Goal: Information Seeking & Learning: Learn about a topic

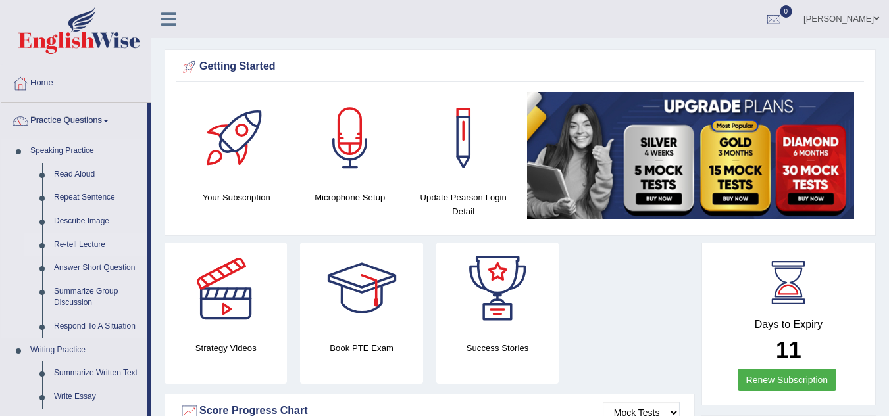
click at [86, 242] on link "Re-tell Lecture" at bounding box center [97, 246] width 99 height 24
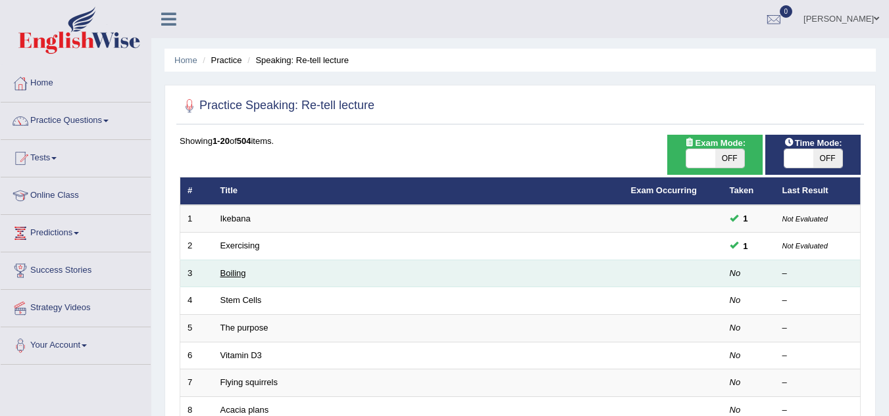
click at [232, 275] on link "Boiling" at bounding box center [233, 273] width 26 height 10
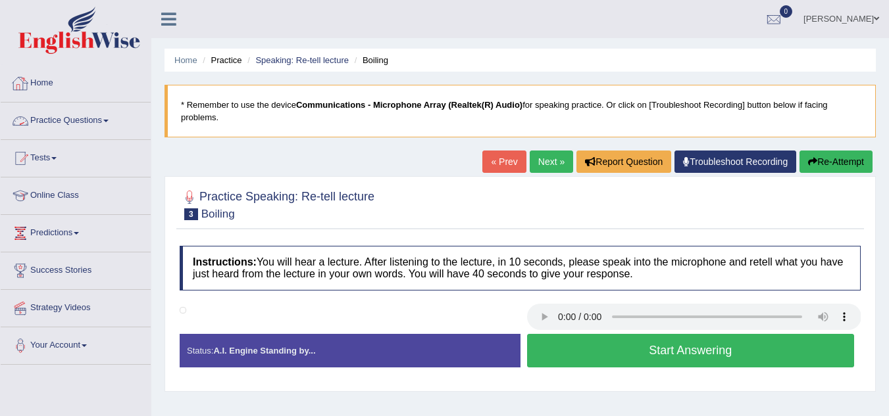
click at [73, 120] on link "Practice Questions" at bounding box center [76, 119] width 150 height 33
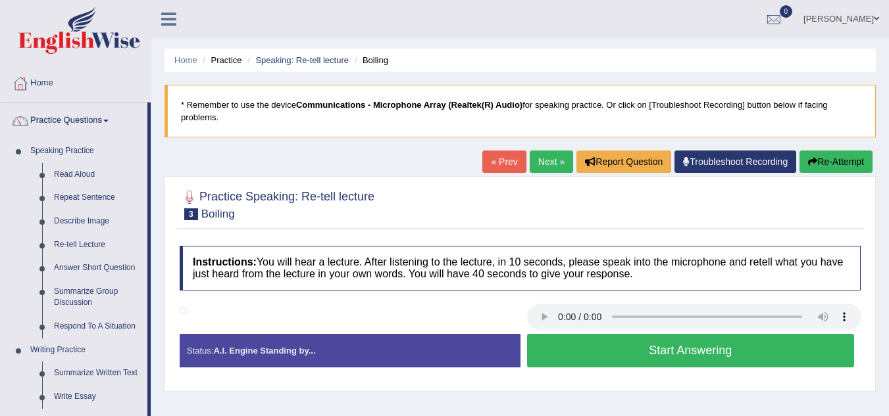
scroll to position [364, 0]
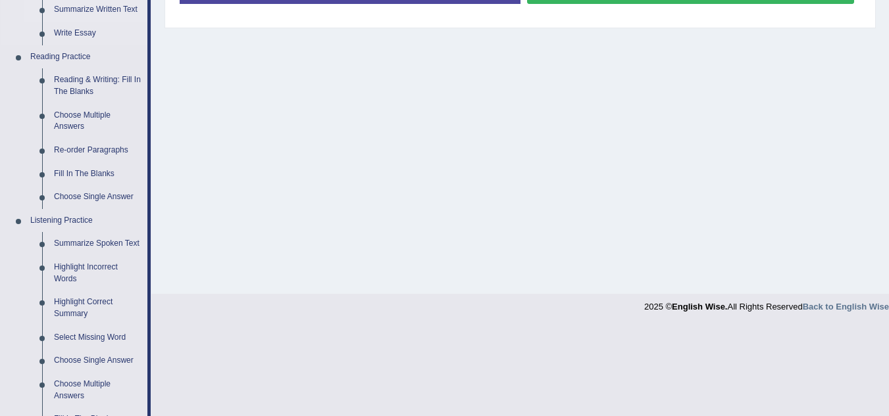
click at [89, 5] on link "Summarize Written Text" at bounding box center [97, 10] width 99 height 24
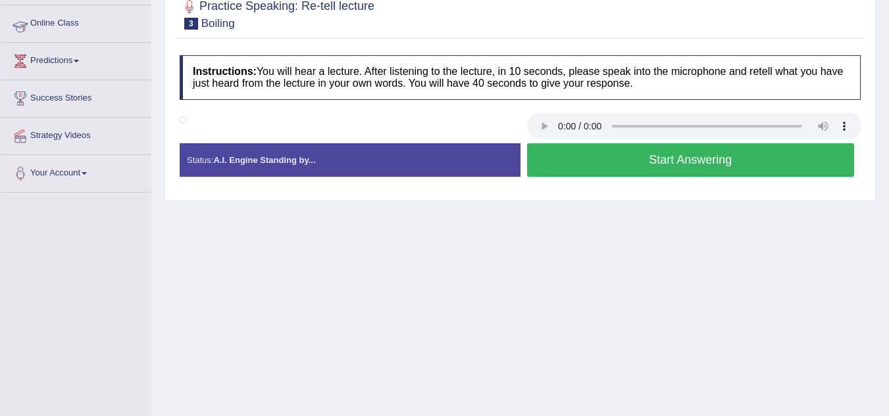
scroll to position [216, 0]
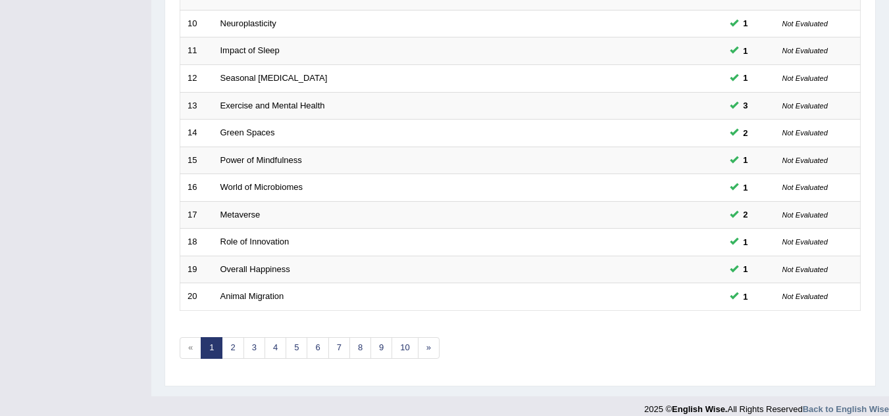
scroll to position [455, 0]
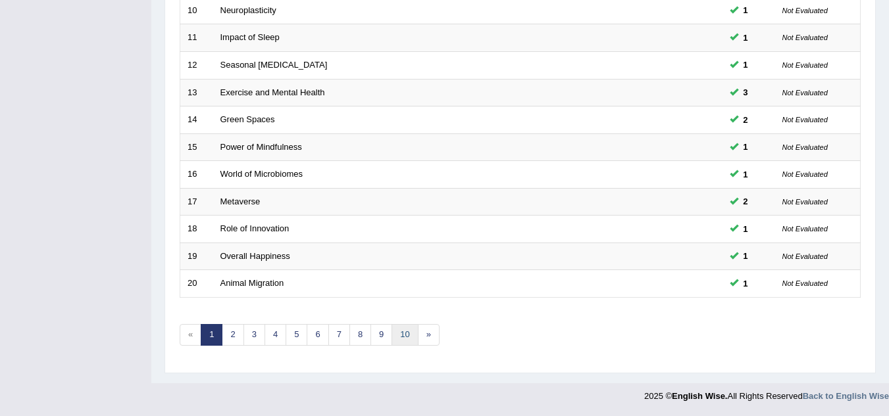
click at [410, 337] on link "10" at bounding box center [404, 335] width 26 height 22
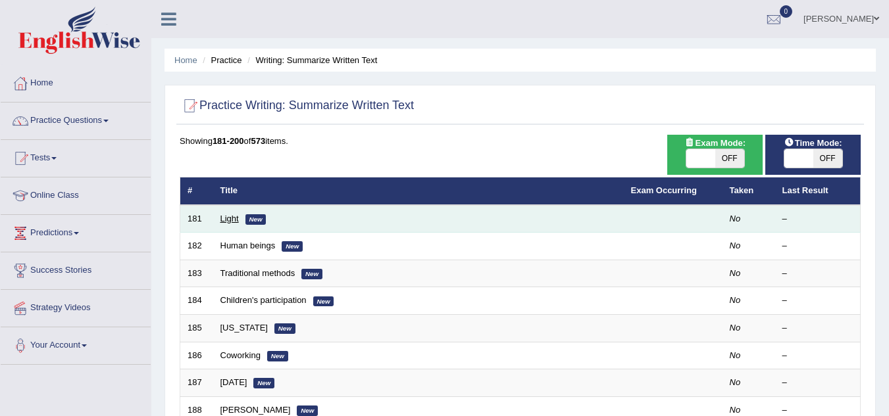
click at [227, 218] on link "Light" at bounding box center [229, 219] width 18 height 10
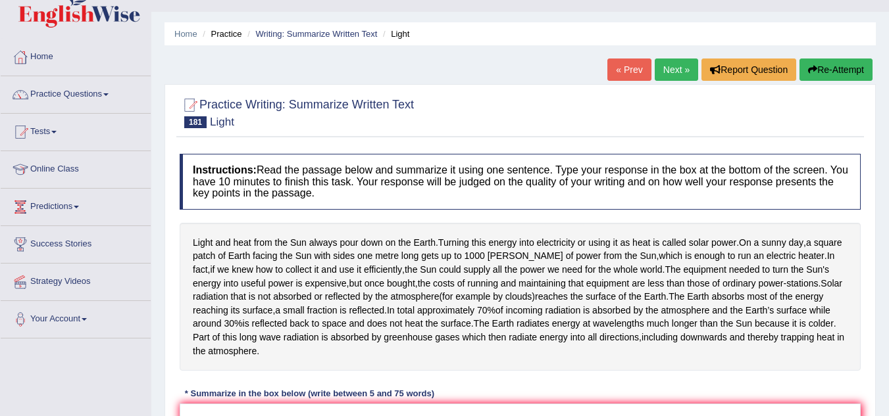
scroll to position [158, 0]
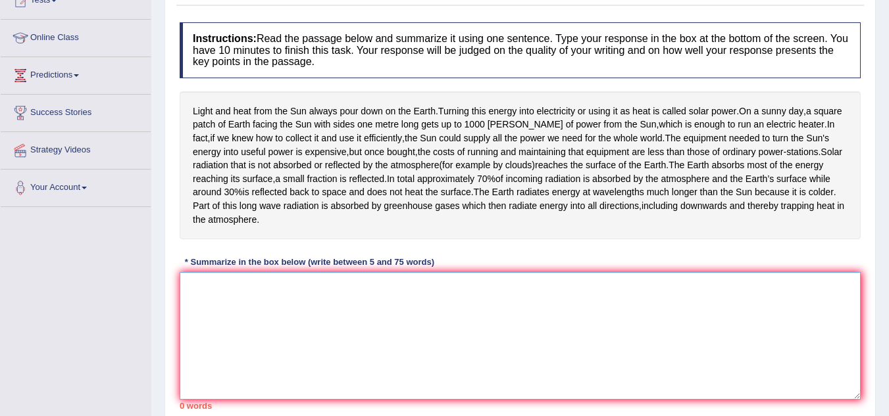
click at [220, 328] on textarea at bounding box center [520, 336] width 681 height 128
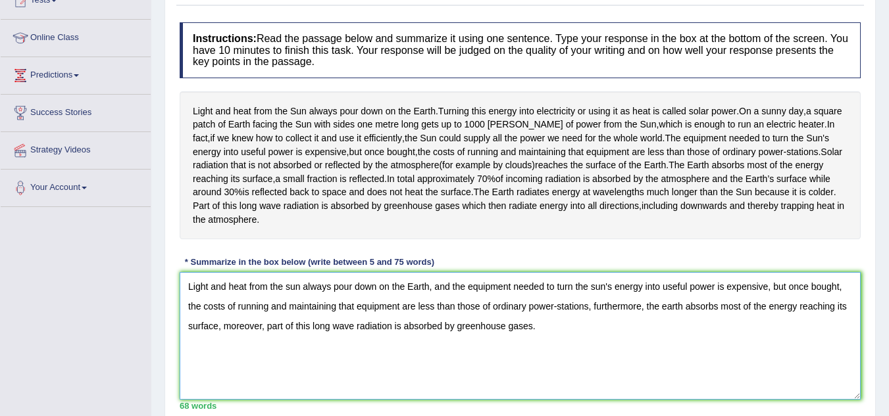
scroll to position [274, 0]
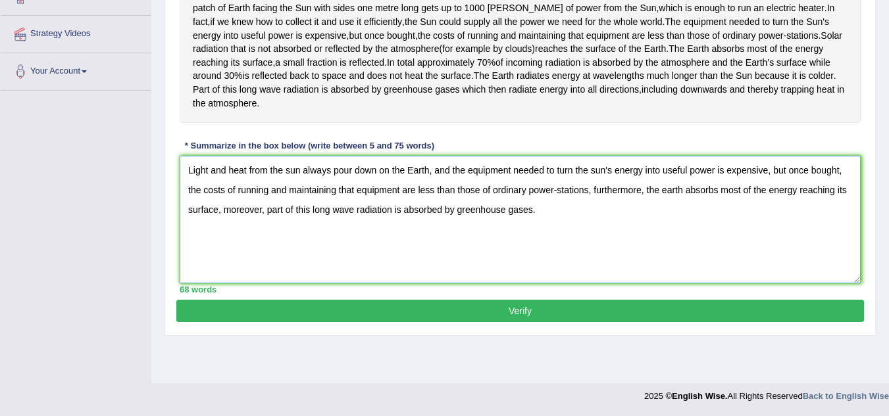
type textarea "Light and heat from the sun always pour down on the Earth, and the equipment ne…"
click at [612, 322] on button "Verify" at bounding box center [519, 311] width 687 height 22
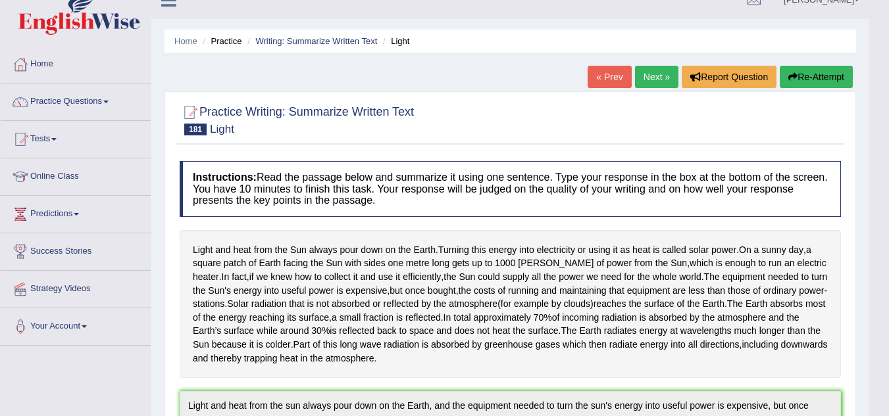
scroll to position [0, 0]
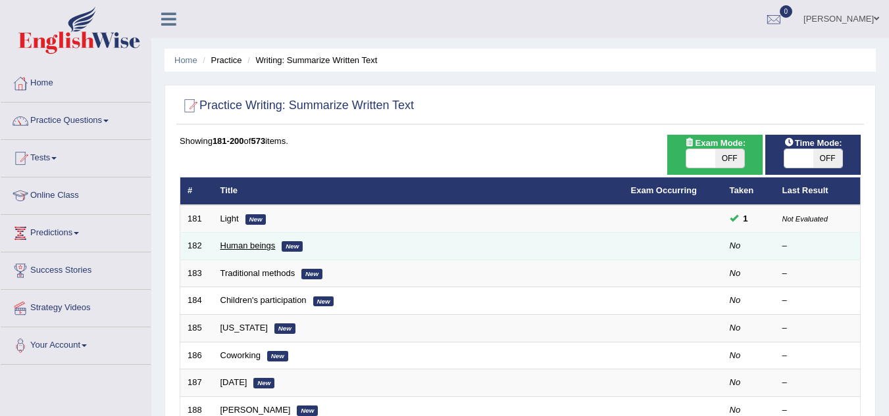
click at [235, 244] on link "Human beings" at bounding box center [247, 246] width 55 height 10
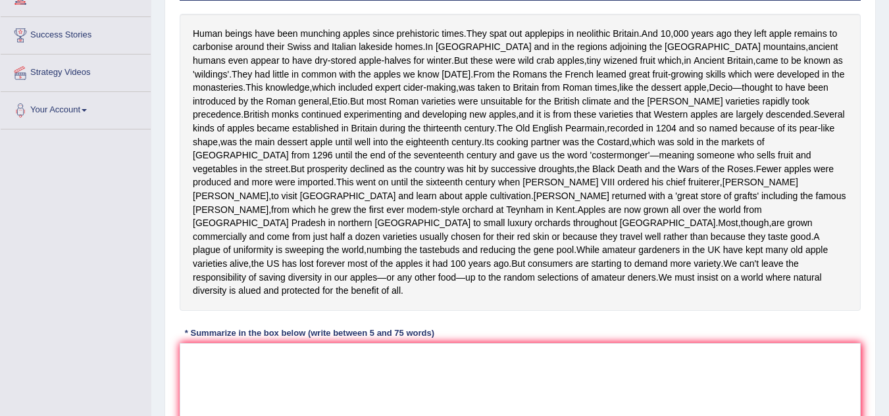
scroll to position [237, 0]
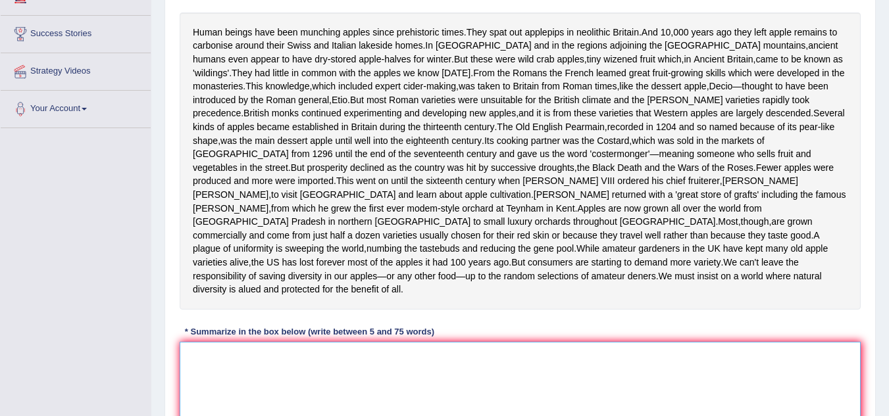
click at [202, 380] on textarea at bounding box center [520, 406] width 681 height 128
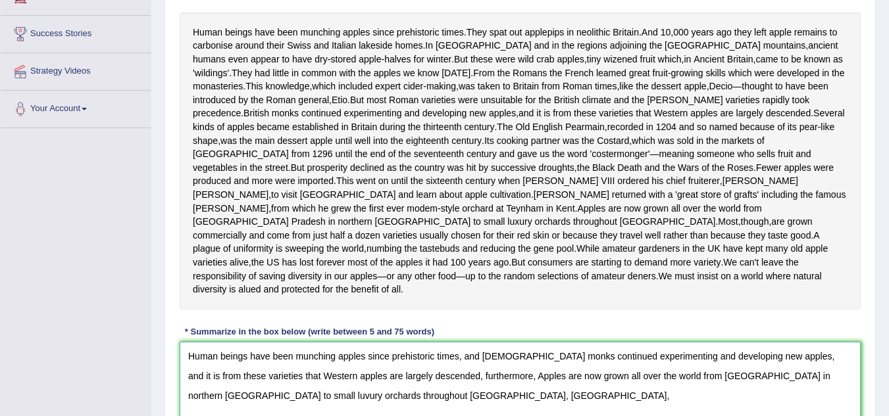
click at [464, 390] on textarea "Human beings have been munching apples since prehistoric times, and British mon…" at bounding box center [520, 406] width 681 height 128
click at [353, 412] on textarea "Human beings have been munching apples since prehistoric times, and British mon…" at bounding box center [520, 406] width 681 height 128
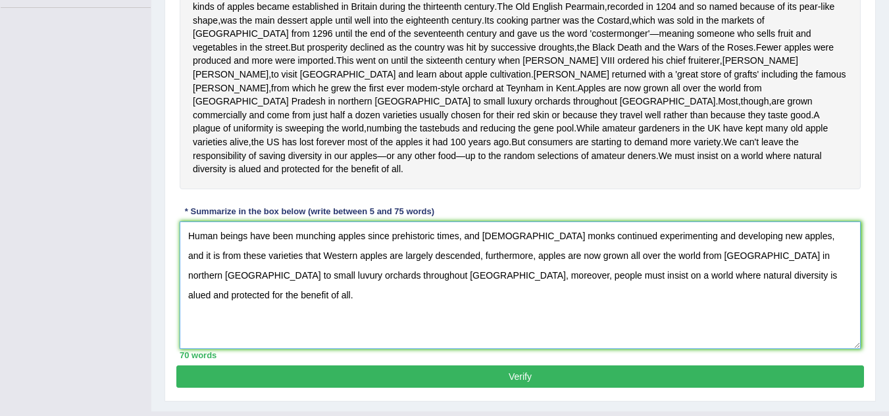
scroll to position [399, 0]
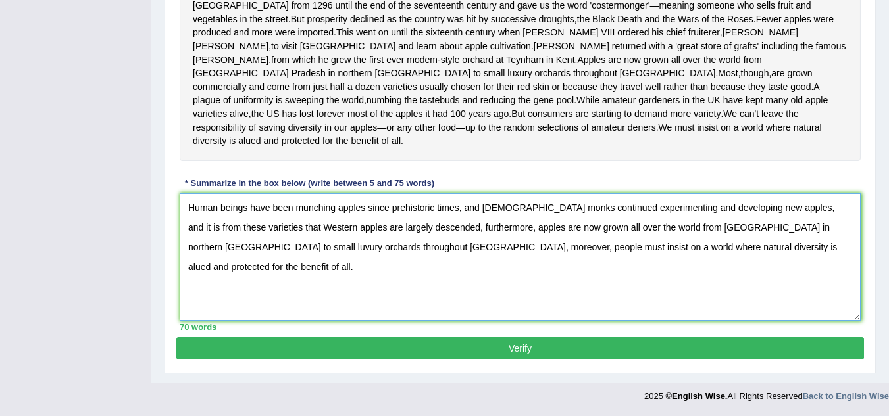
type textarea "Human beings have been munching apples since prehistoric times, and British mon…"
click at [530, 346] on button "Verify" at bounding box center [519, 348] width 687 height 22
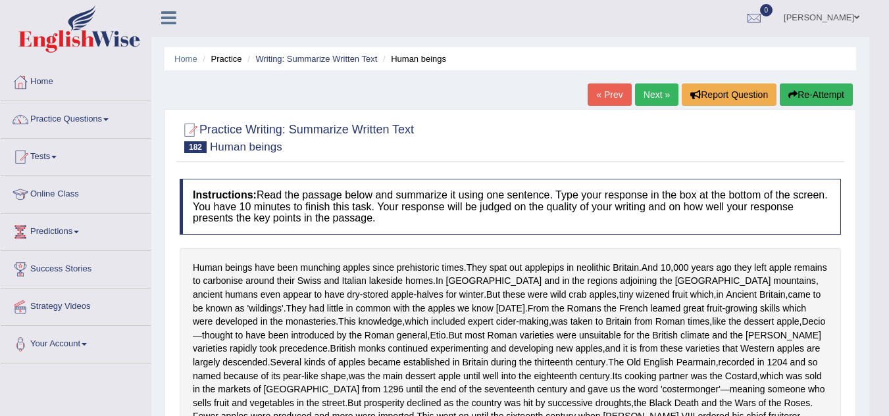
scroll to position [0, 0]
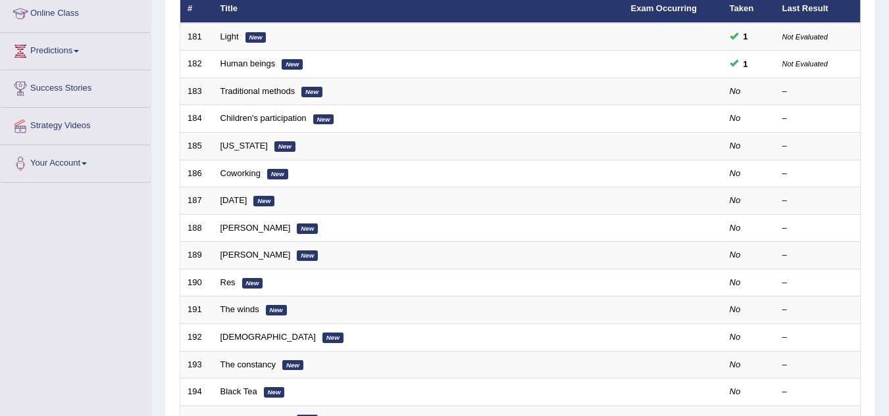
scroll to position [211, 0]
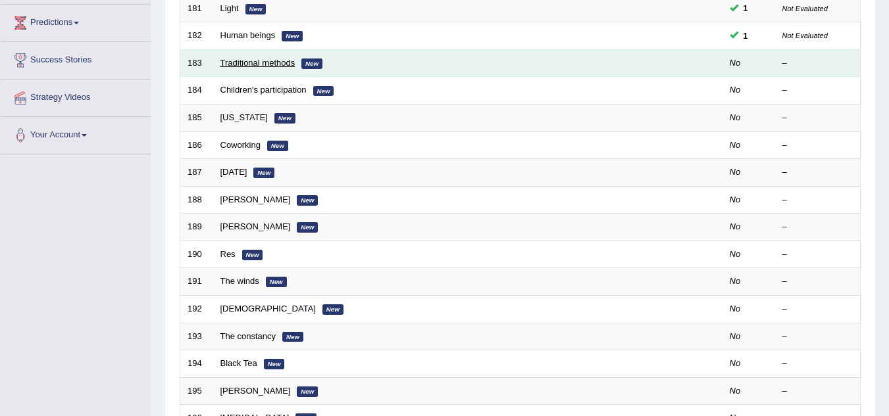
click at [262, 63] on link "Traditional methods" at bounding box center [257, 63] width 75 height 10
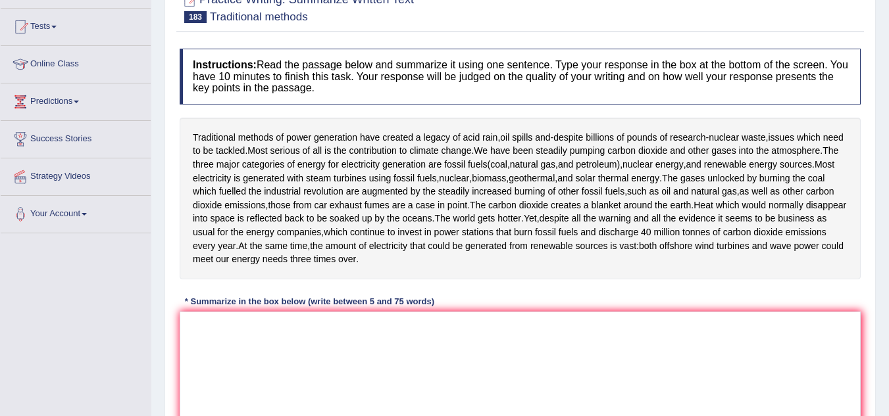
scroll to position [158, 0]
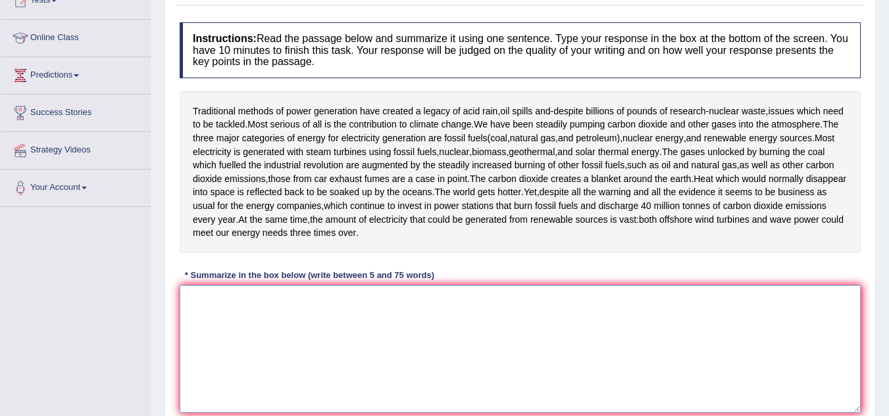
click at [203, 315] on textarea at bounding box center [520, 350] width 681 height 128
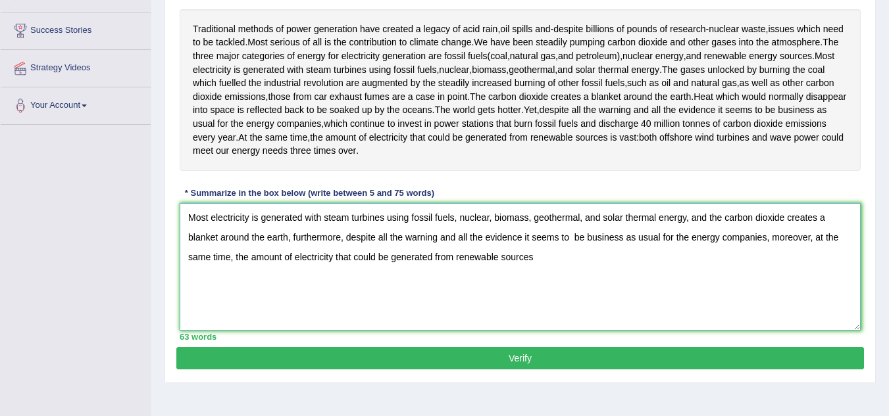
scroll to position [274, 0]
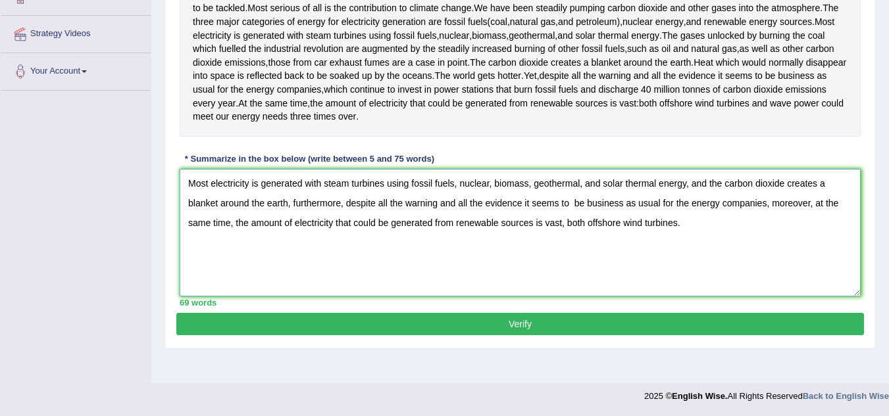
type textarea "Most electricity is generated with steam turbines using fossil fuels, nuclear, …"
click at [551, 328] on button "Verify" at bounding box center [519, 324] width 687 height 22
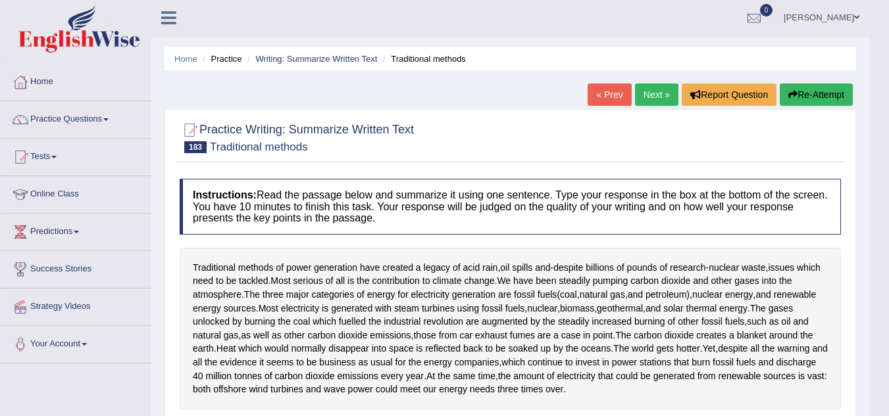
scroll to position [0, 0]
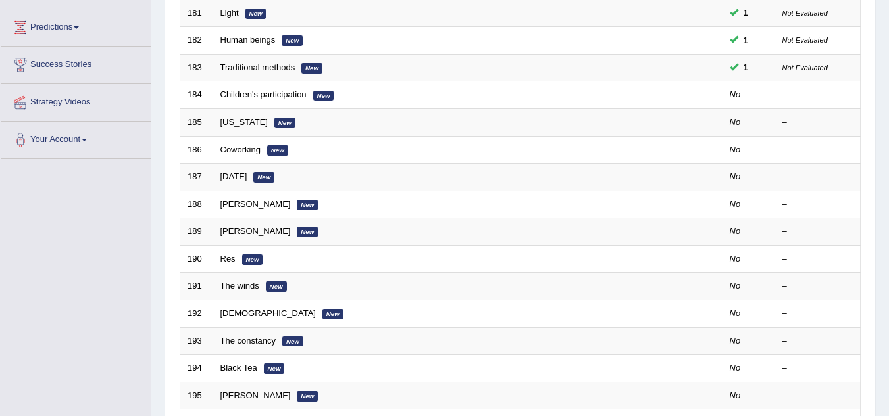
scroll to position [180, 0]
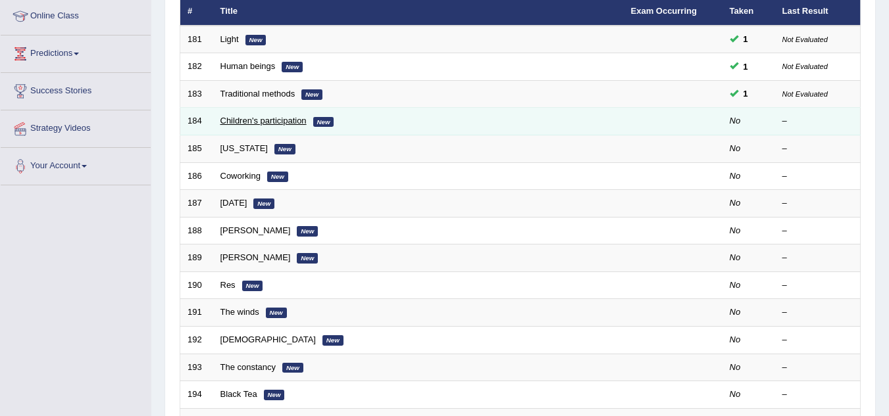
click at [268, 126] on link "Children's participation" at bounding box center [263, 121] width 86 height 10
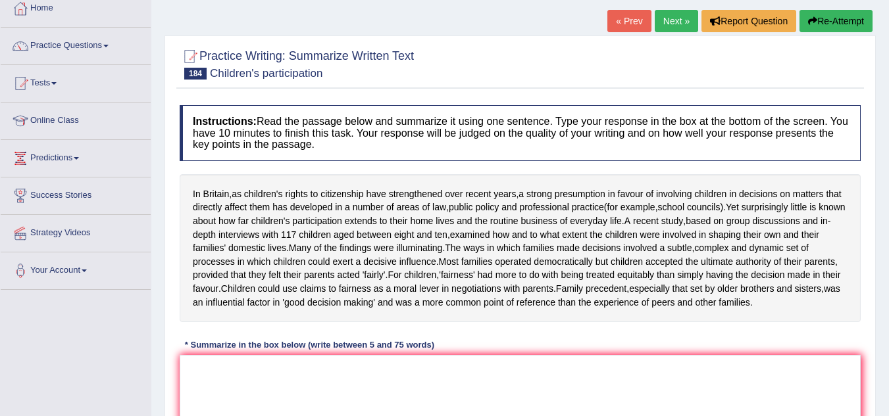
scroll to position [79, 0]
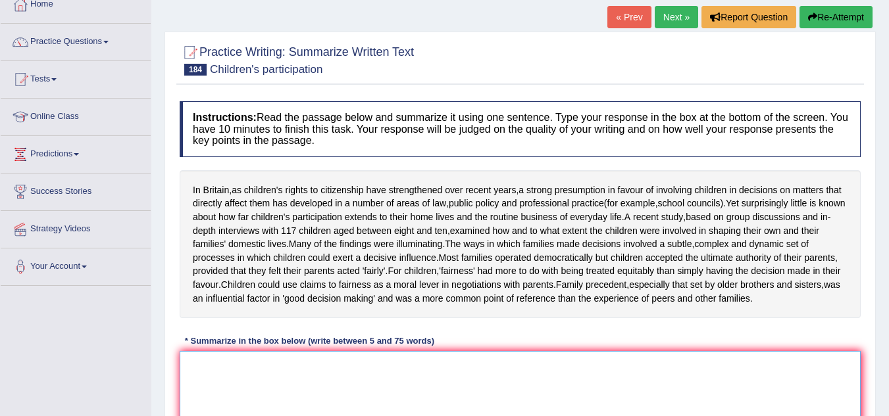
click at [330, 394] on textarea at bounding box center [520, 415] width 681 height 128
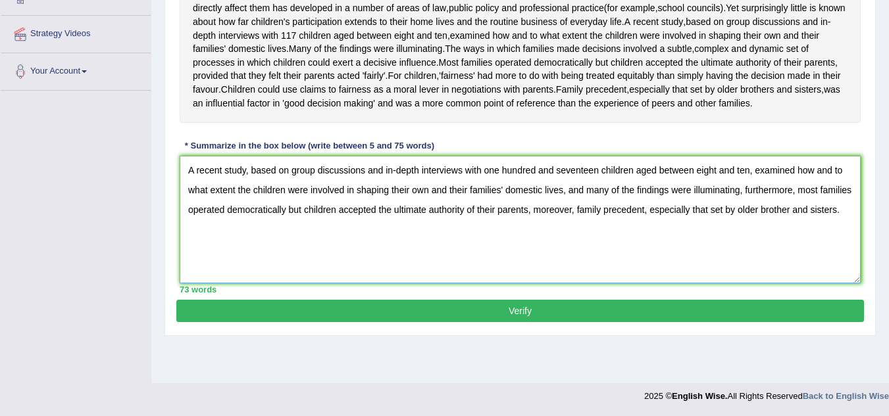
type textarea "A recent study, based on group discussions and in-depth interviews with one hun…"
click at [626, 322] on button "Verify" at bounding box center [519, 311] width 687 height 22
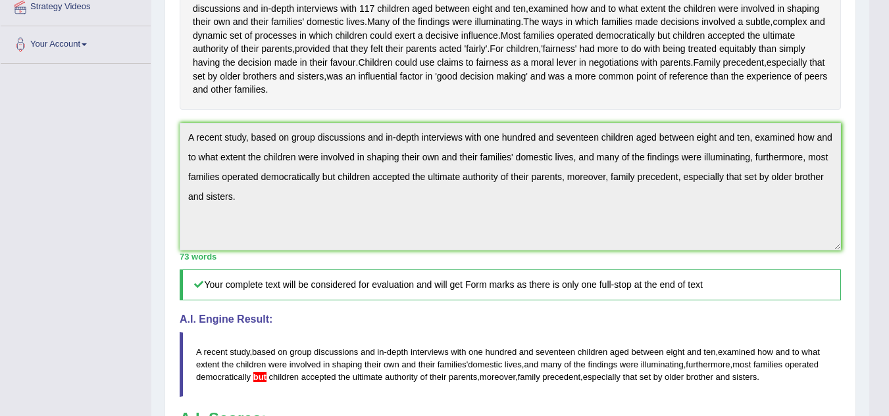
scroll to position [301, 0]
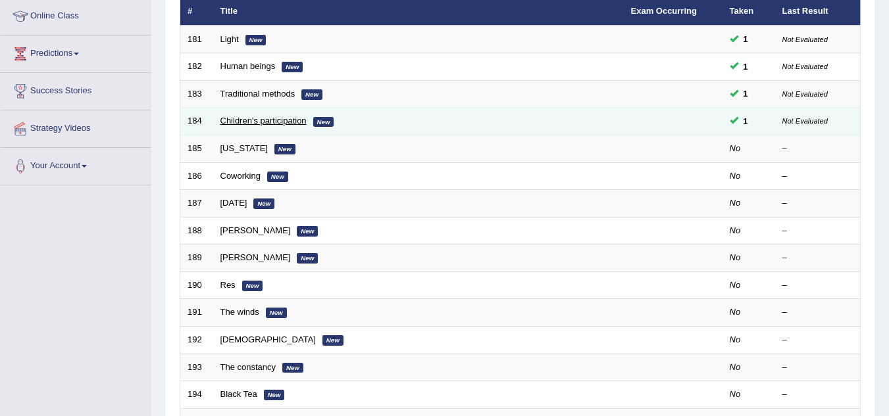
click at [232, 124] on link "Children's participation" at bounding box center [263, 121] width 86 height 10
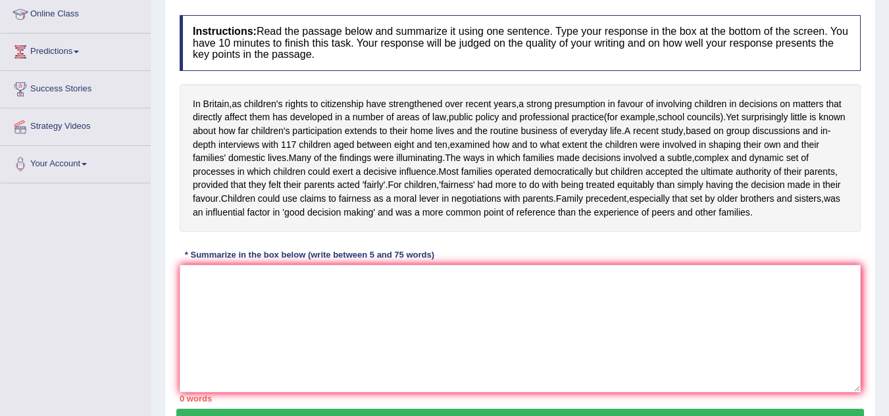
scroll to position [184, 0]
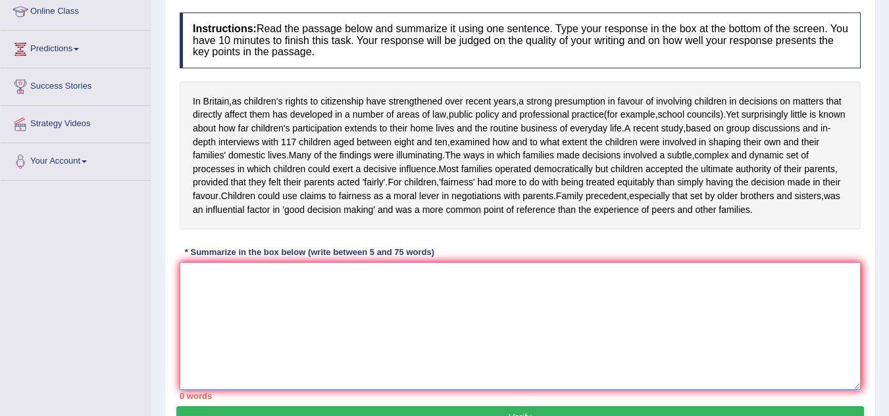
click at [251, 322] on textarea at bounding box center [520, 326] width 681 height 128
paste textarea "A recent study, based on group discussions and in-depth interviews with one hun…"
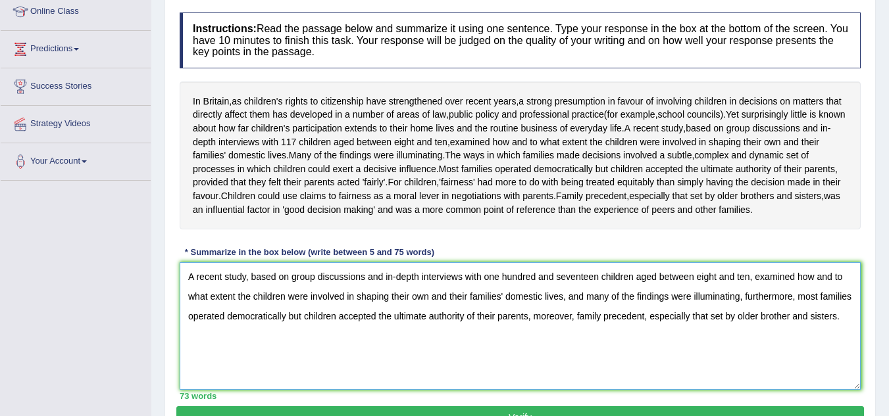
click at [289, 343] on textarea "A recent study, based on group discussions and in-depth interviews with one hun…" at bounding box center [520, 326] width 681 height 128
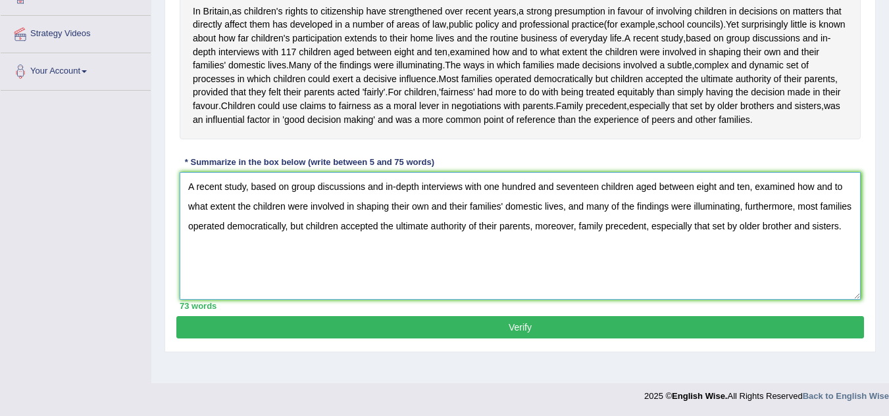
scroll to position [280, 0]
type textarea "A recent study, based on group discussions and in-depth interviews with one hun…"
click at [560, 339] on button "Verify" at bounding box center [519, 327] width 687 height 22
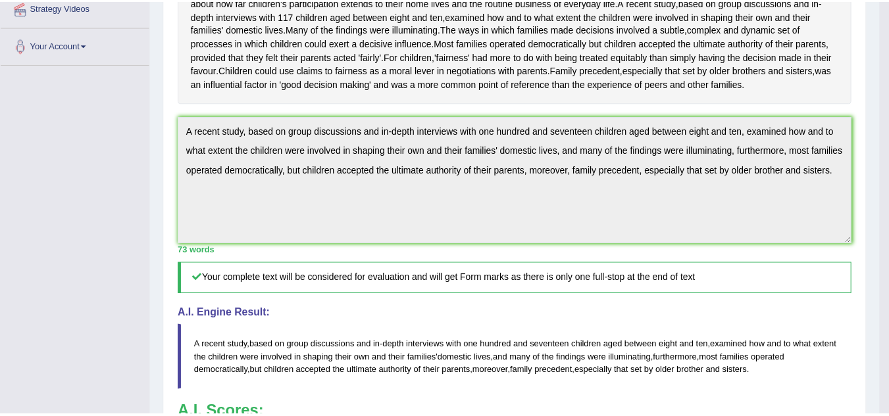
scroll to position [406, 0]
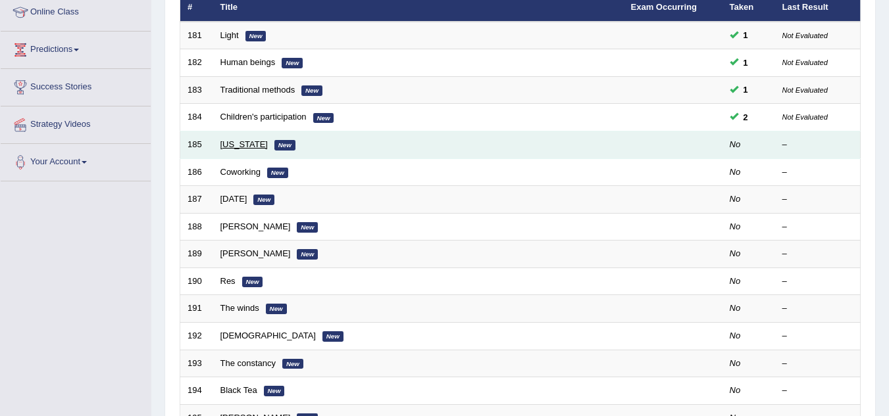
click at [228, 143] on link "[US_STATE]" at bounding box center [243, 144] width 47 height 10
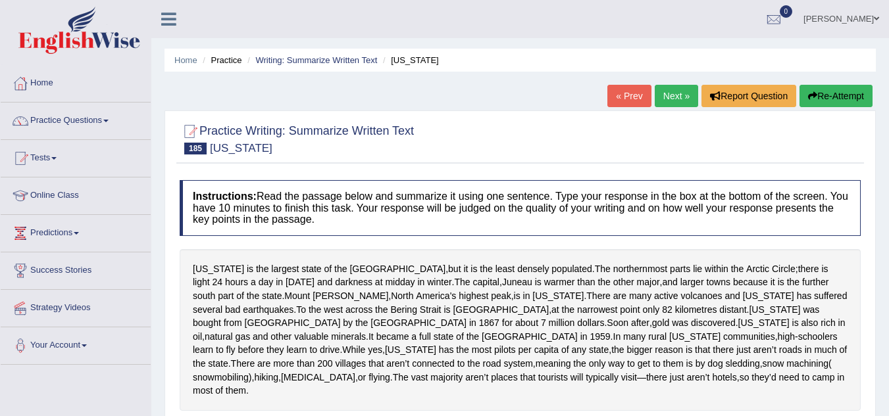
click at [464, 127] on div at bounding box center [520, 138] width 681 height 40
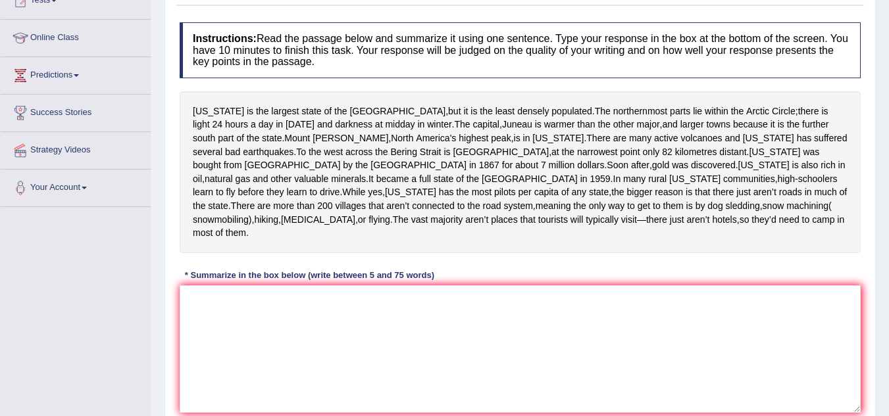
scroll to position [184, 0]
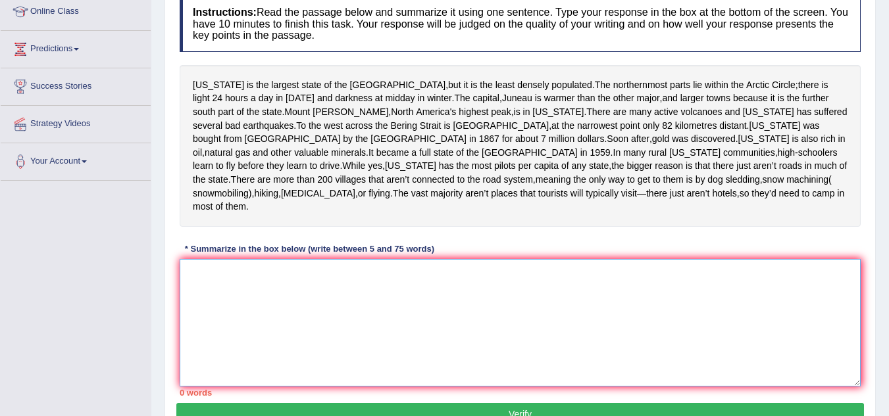
click at [209, 274] on textarea at bounding box center [520, 323] width 681 height 128
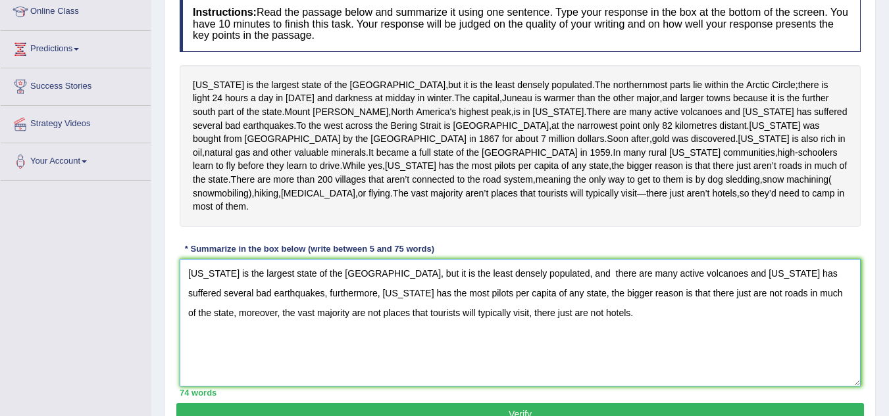
type textarea "[US_STATE] is the largest state of the [GEOGRAPHIC_DATA], but it is the least d…"
click at [380, 410] on button "Verify" at bounding box center [519, 414] width 687 height 22
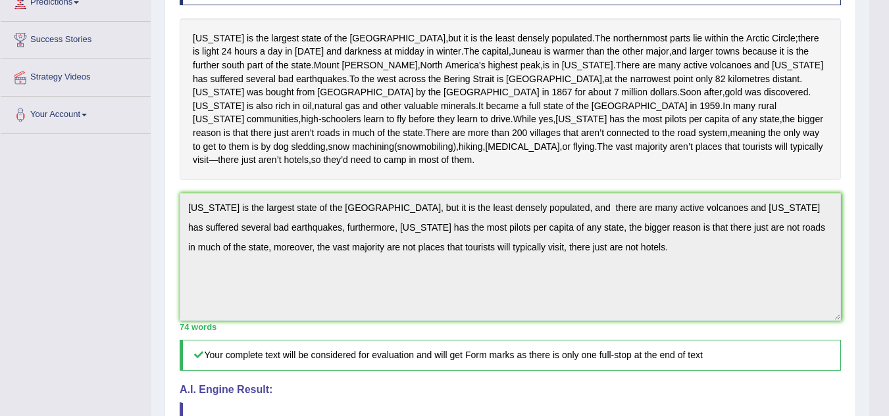
scroll to position [237, 0]
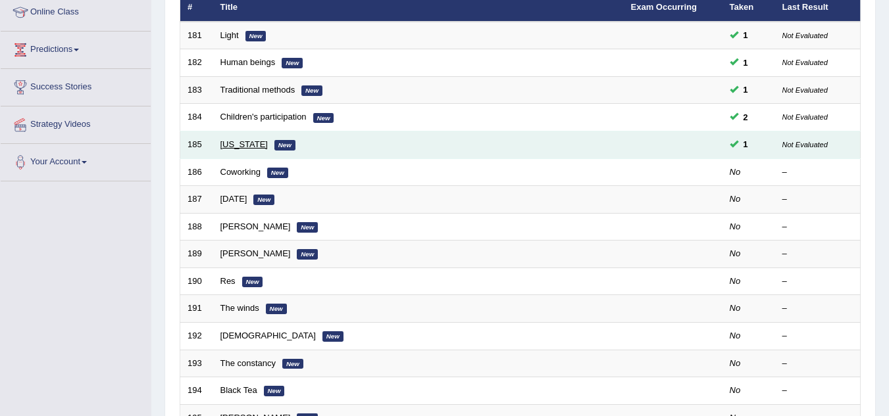
click at [230, 143] on link "[US_STATE]" at bounding box center [243, 144] width 47 height 10
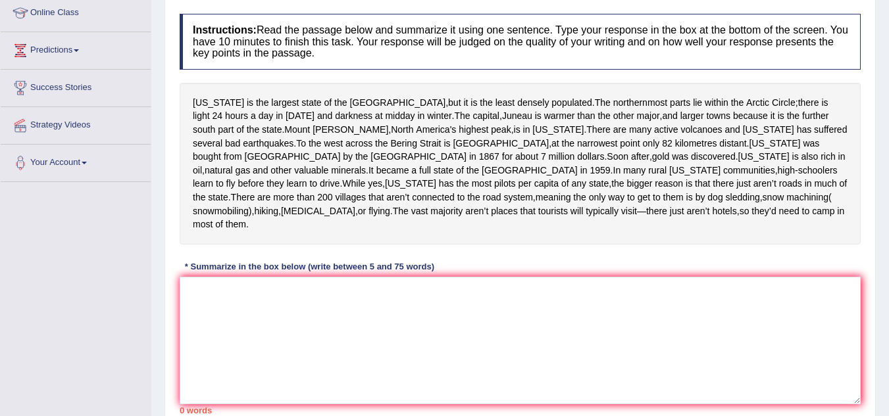
scroll to position [184, 0]
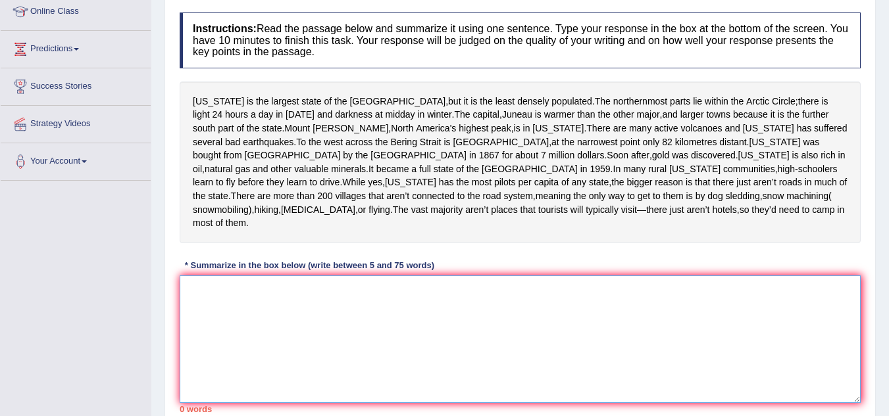
click at [222, 296] on textarea at bounding box center [520, 340] width 681 height 128
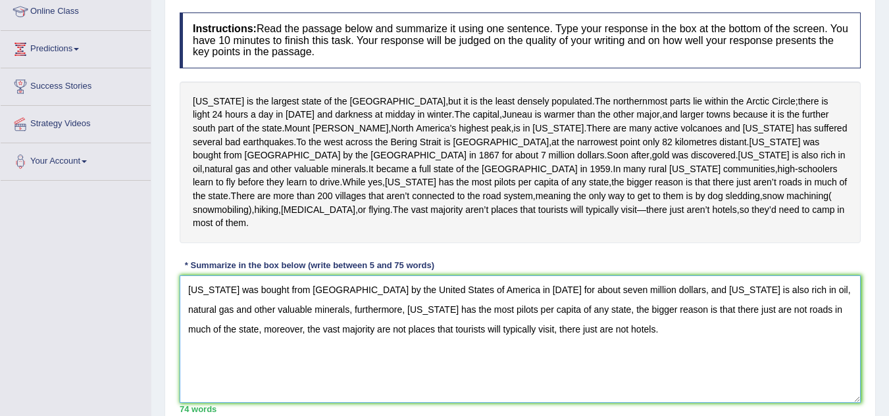
scroll to position [274, 0]
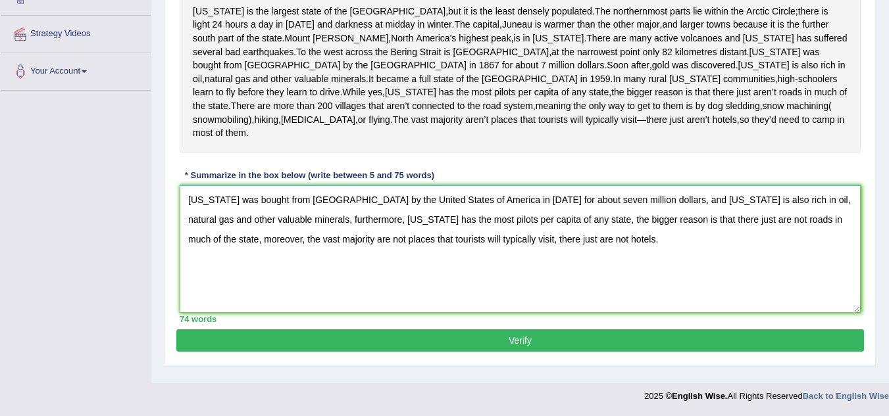
type textarea "Alaska was bought from Russia by the United States of America in 1869 for about…"
click at [622, 336] on button "Verify" at bounding box center [519, 341] width 687 height 22
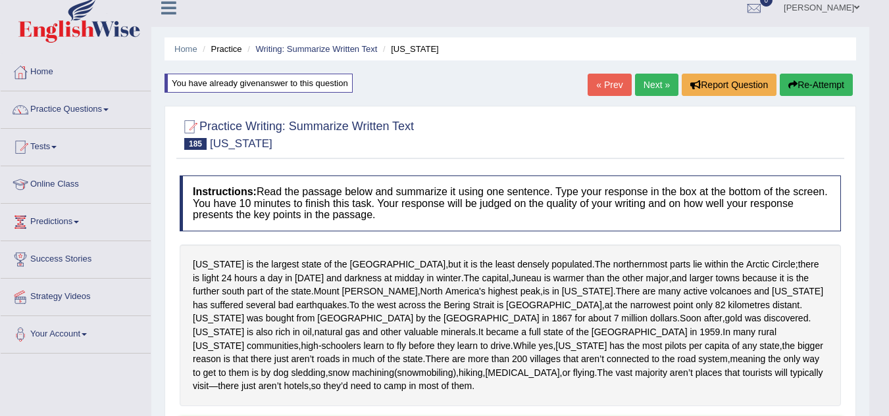
scroll to position [0, 0]
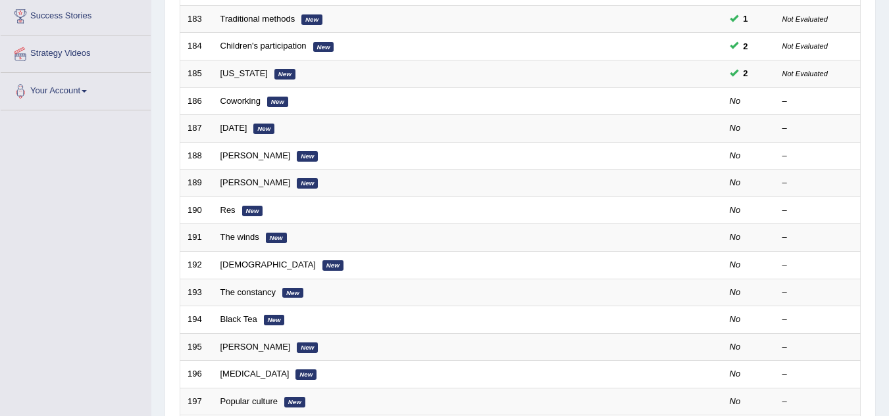
scroll to position [191, 0]
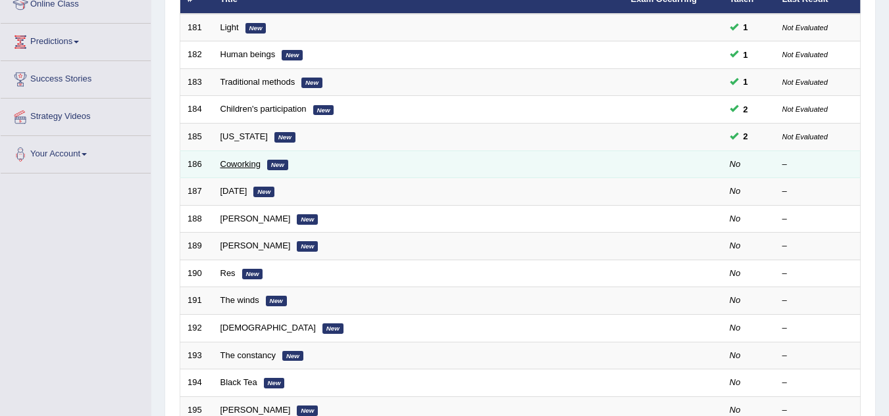
click at [238, 166] on link "Coworking" at bounding box center [240, 164] width 40 height 10
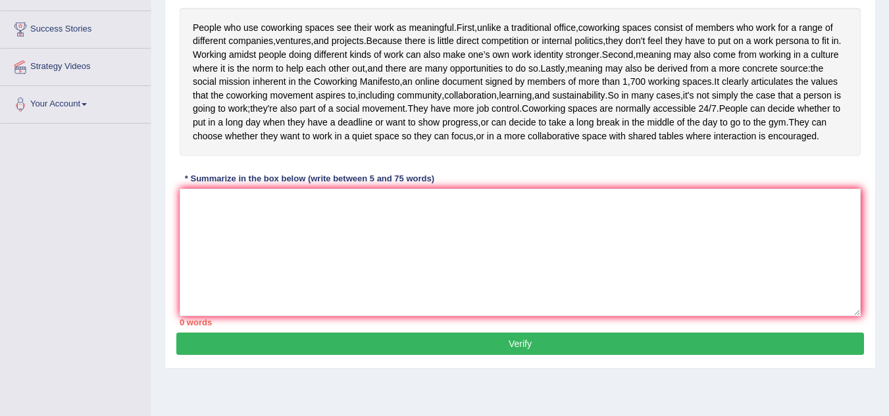
scroll to position [238, 0]
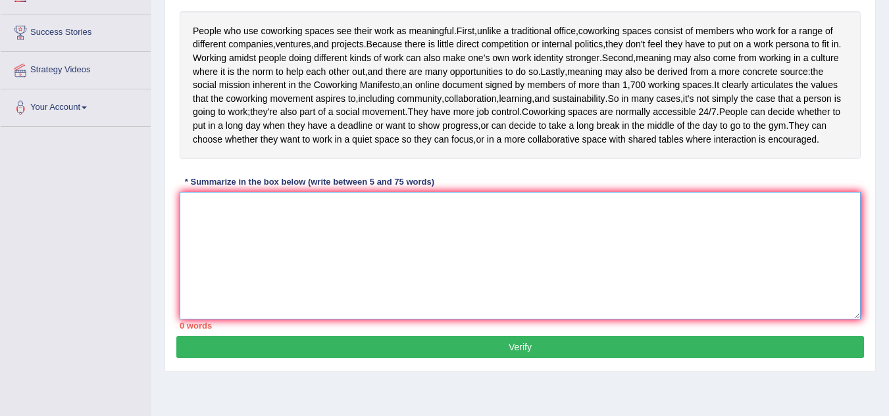
click at [210, 277] on textarea at bounding box center [520, 256] width 681 height 128
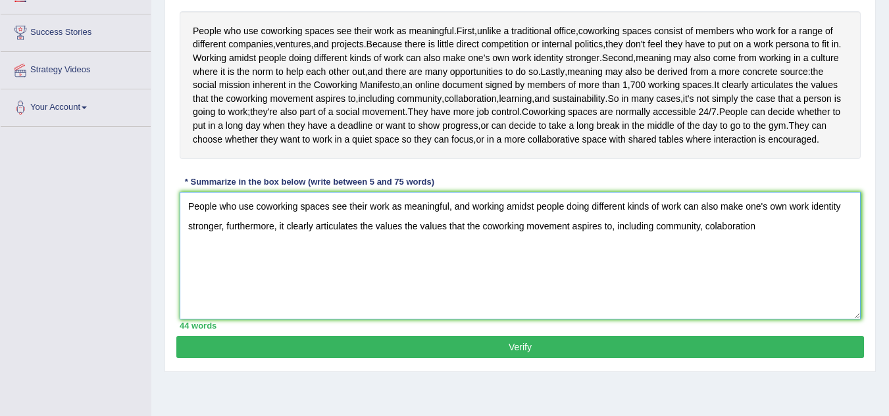
click at [717, 277] on textarea "People who use coworking spaces see their work as meaningful, and working amids…" at bounding box center [520, 256] width 681 height 128
click at [763, 282] on textarea "People who use coworking spaces see their work as meaningful, and working amids…" at bounding box center [520, 256] width 681 height 128
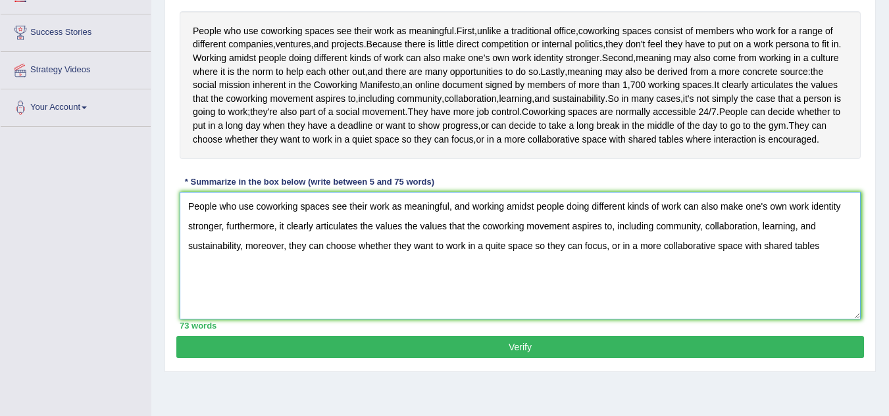
drag, startPoint x: 607, startPoint y: 302, endPoint x: 833, endPoint y: 301, distance: 225.6
click at [833, 301] on textarea "People who use coworking spaces see their work as meaningful, and working amids…" at bounding box center [520, 256] width 681 height 128
type textarea "People who use coworking spaces see their work as meaningful, and working amids…"
click at [607, 359] on button "Verify" at bounding box center [519, 347] width 687 height 22
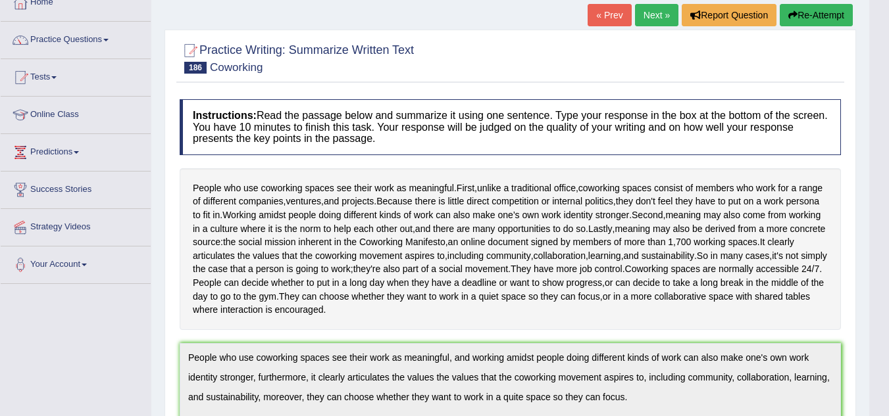
scroll to position [0, 0]
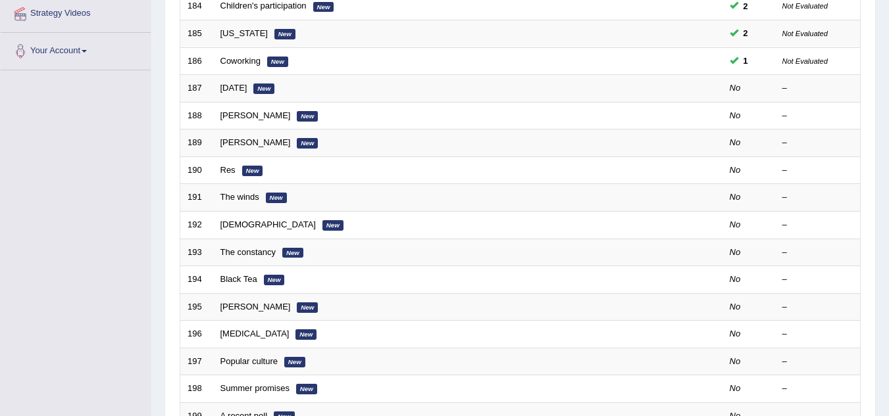
scroll to position [244, 0]
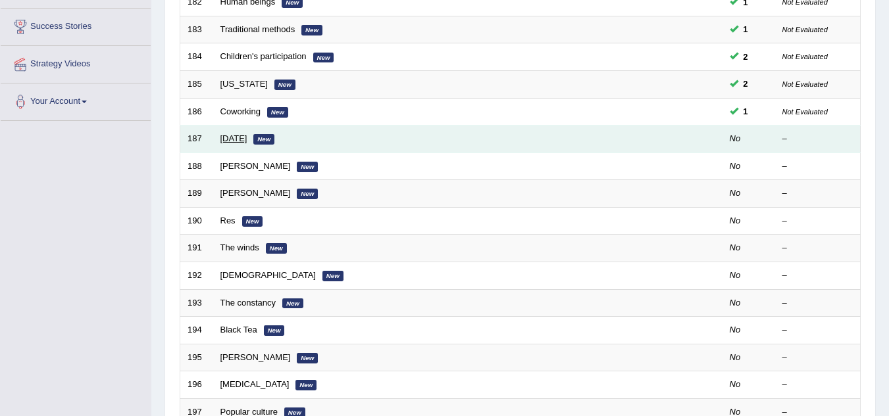
click at [245, 142] on link "[DATE]" at bounding box center [233, 139] width 27 height 10
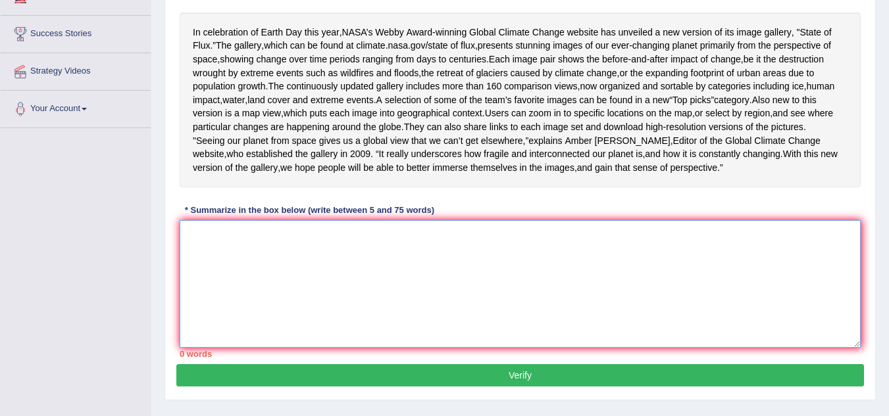
click at [227, 311] on textarea at bounding box center [520, 284] width 681 height 128
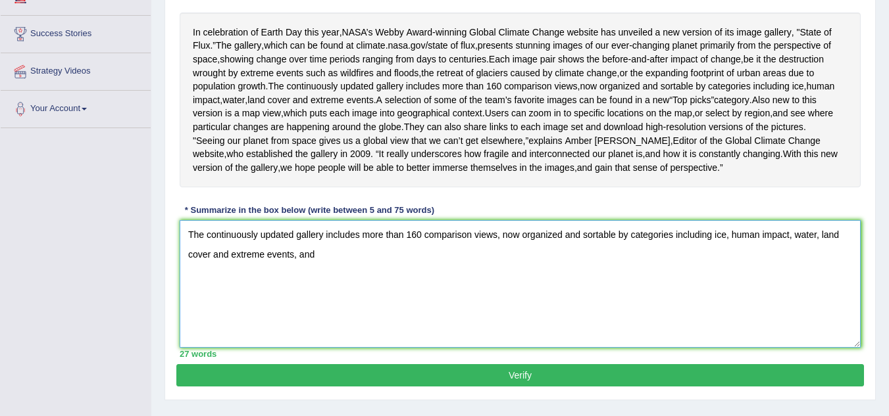
click at [420, 303] on textarea "The continuously updated gallery includes more than 160 comparison views, now o…" at bounding box center [520, 284] width 681 height 128
click at [405, 322] on textarea "The continuously updated gallery includes more than one hundred and sixty compa…" at bounding box center [520, 284] width 681 height 128
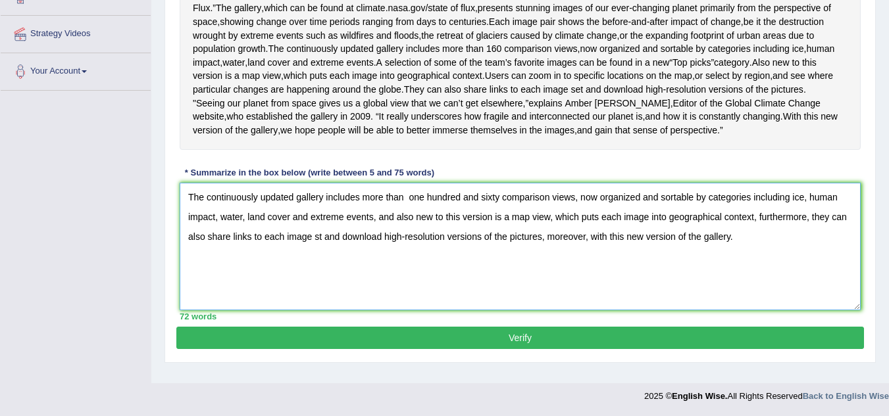
scroll to position [332, 0]
type textarea "The continuously updated gallery includes more than one hundred and sixty compa…"
click at [545, 348] on button "Verify" at bounding box center [519, 338] width 687 height 22
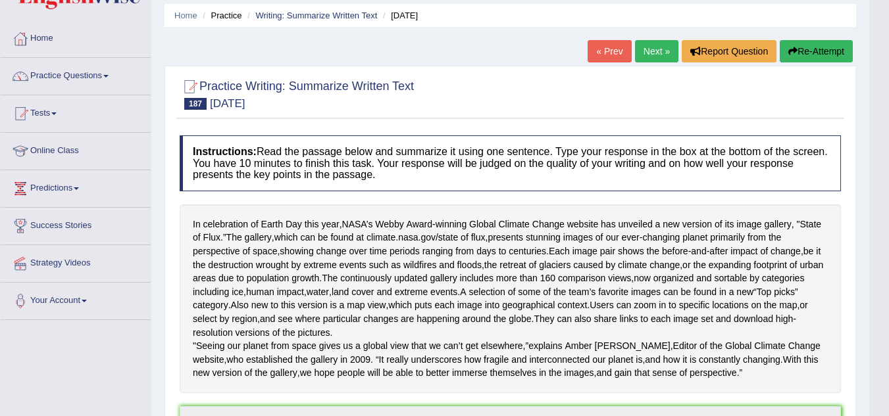
scroll to position [0, 0]
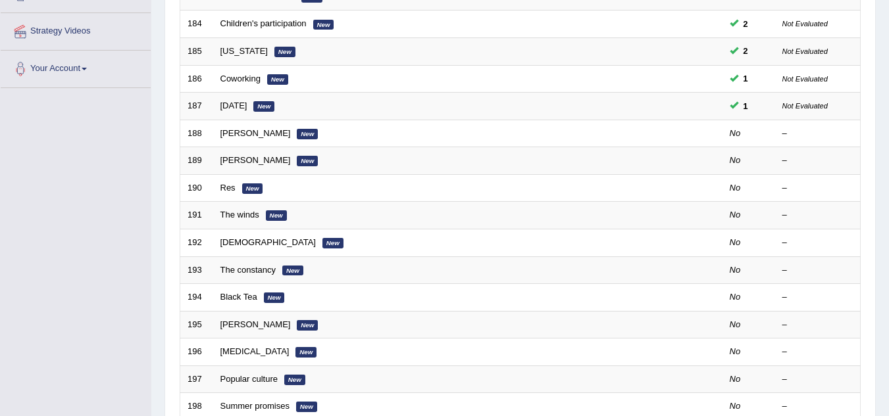
scroll to position [270, 0]
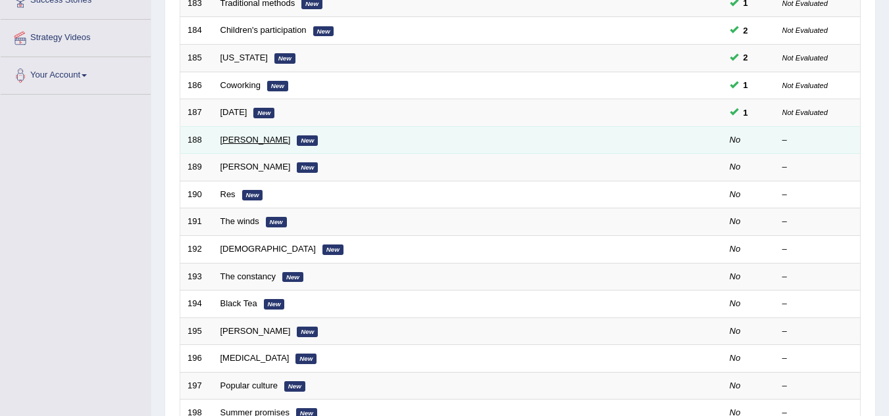
click at [227, 142] on link "Liszt" at bounding box center [255, 140] width 70 height 10
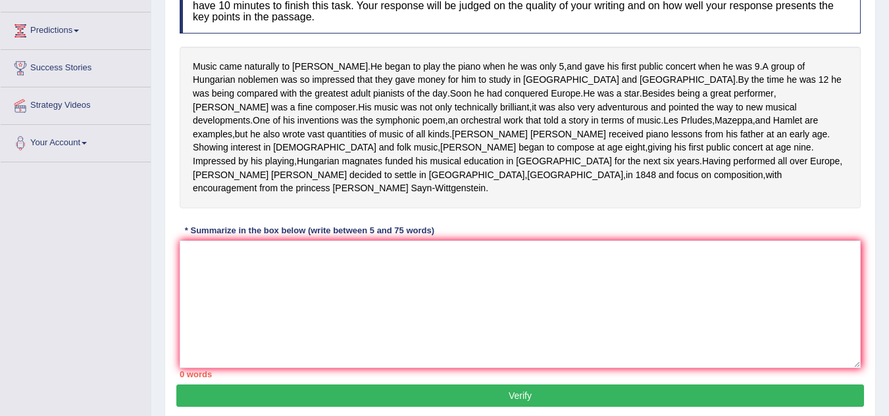
scroll to position [211, 0]
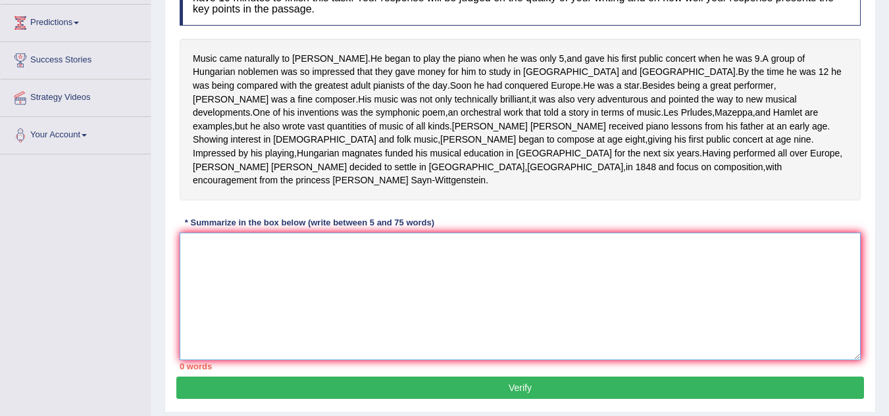
click at [193, 245] on textarea at bounding box center [520, 297] width 681 height 128
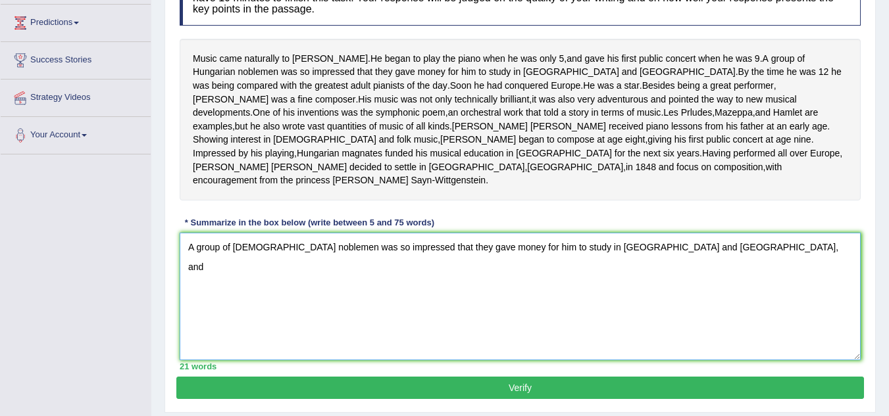
click at [189, 247] on textarea "A group of [DEMOGRAPHIC_DATA] noblemen was so impressed that they gave money fo…" at bounding box center [520, 297] width 681 height 128
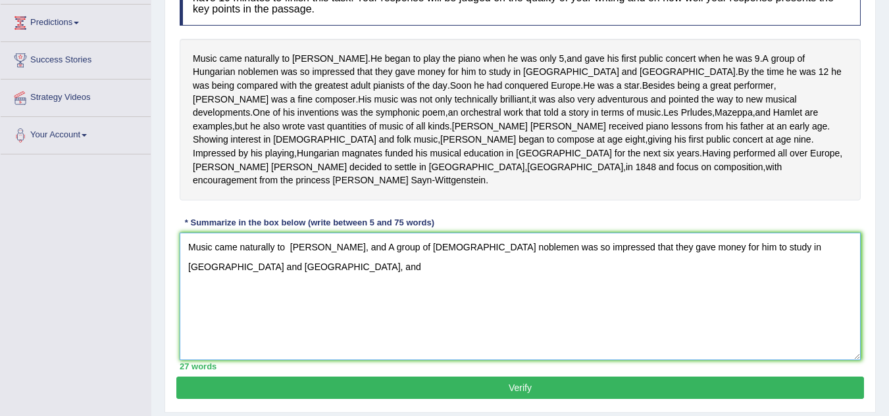
click at [291, 249] on textarea "Music came naturally to [PERSON_NAME], and A group of [DEMOGRAPHIC_DATA] noblem…" at bounding box center [520, 297] width 681 height 128
click at [336, 247] on textarea "Music came naturally to [PERSON_NAME], and A group of [DEMOGRAPHIC_DATA] noblem…" at bounding box center [520, 297] width 681 height 128
click at [797, 249] on textarea "Music came naturally to [PERSON_NAME], and a group of [DEMOGRAPHIC_DATA] noblem…" at bounding box center [520, 297] width 681 height 128
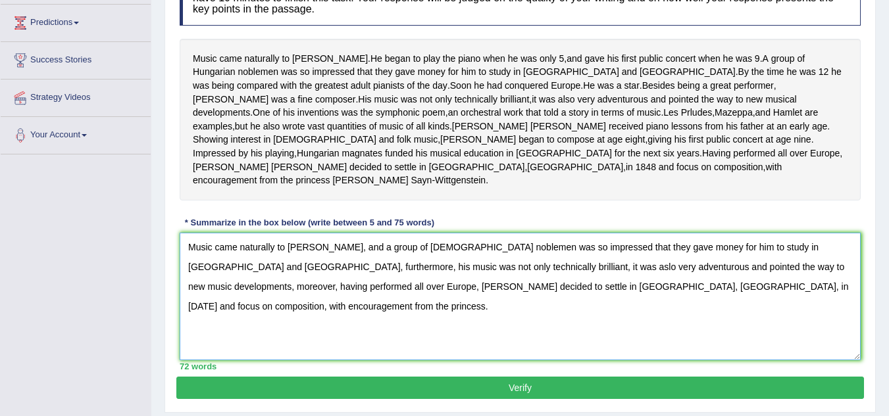
type textarea "Music came naturally to [PERSON_NAME], and a group of [DEMOGRAPHIC_DATA] noblem…"
click at [560, 382] on button "Verify" at bounding box center [519, 388] width 687 height 22
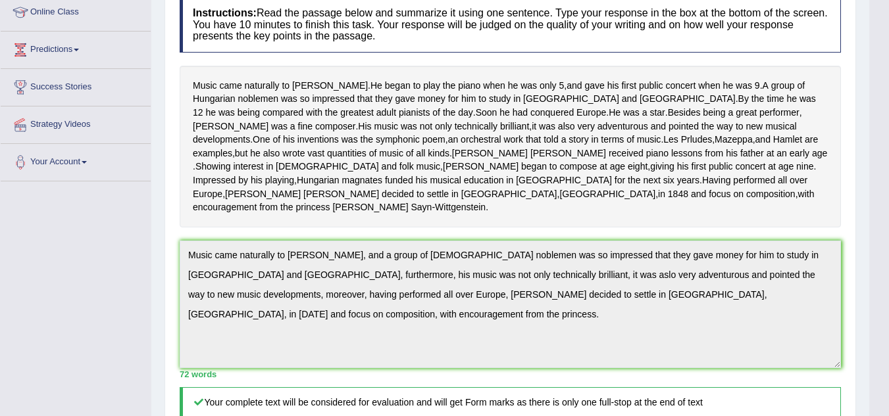
scroll to position [132, 0]
